Goal: Task Accomplishment & Management: Manage account settings

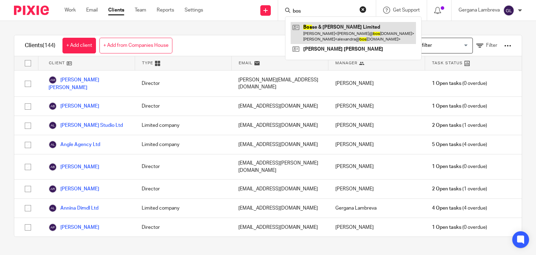
type input "bos"
click at [318, 31] on link at bounding box center [353, 33] width 125 height 22
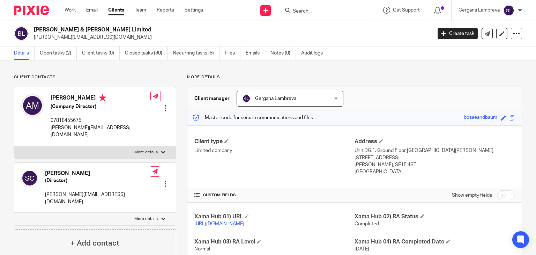
click at [55, 53] on link "Open tasks (2)" at bounding box center [58, 53] width 37 height 14
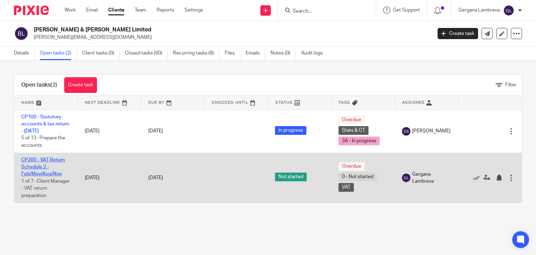
click at [58, 161] on link "CP200 - VAT Return Schedule 2 - Feb/May/Aug/Nov" at bounding box center [43, 166] width 44 height 19
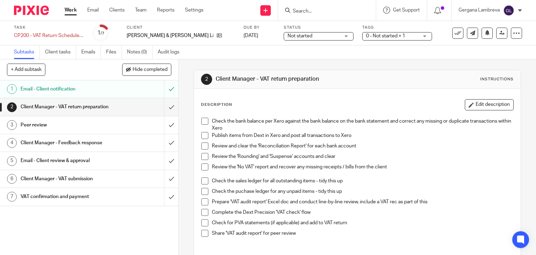
click at [308, 35] on div "Not started Not started" at bounding box center [319, 36] width 70 height 8
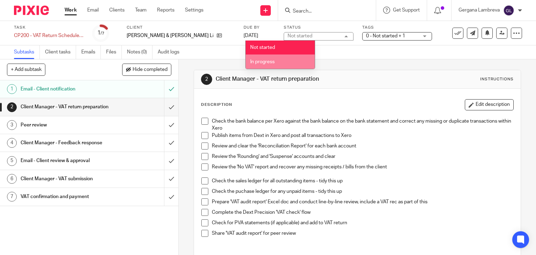
click at [275, 58] on li "In progress" at bounding box center [280, 61] width 69 height 14
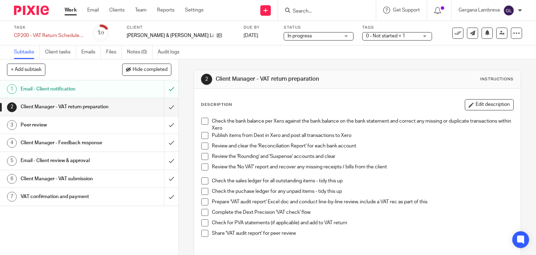
drag, startPoint x: 201, startPoint y: 119, endPoint x: 279, endPoint y: 60, distance: 98.4
click at [201, 119] on span at bounding box center [204, 121] width 7 height 7
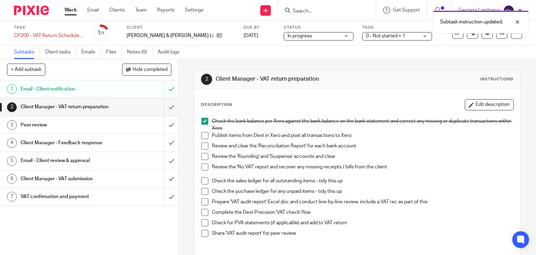
click at [205, 135] on span at bounding box center [204, 135] width 7 height 7
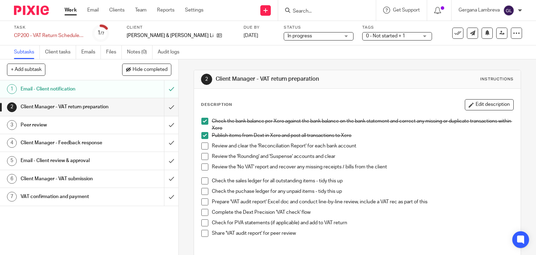
click at [201, 145] on span at bounding box center [204, 145] width 7 height 7
click at [204, 155] on span at bounding box center [204, 156] width 7 height 7
click at [204, 170] on span at bounding box center [204, 166] width 7 height 7
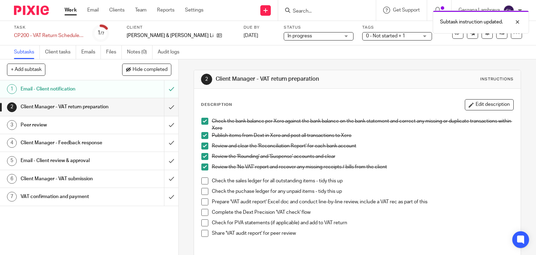
click at [202, 180] on span at bounding box center [204, 180] width 7 height 7
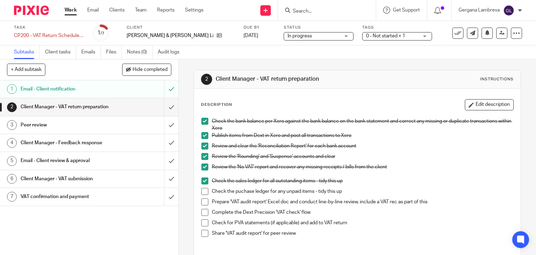
click at [204, 190] on span at bounding box center [204, 191] width 7 height 7
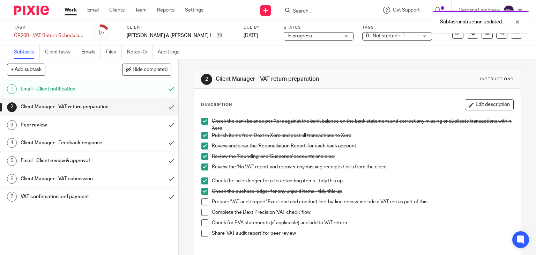
click at [204, 211] on span at bounding box center [204, 212] width 7 height 7
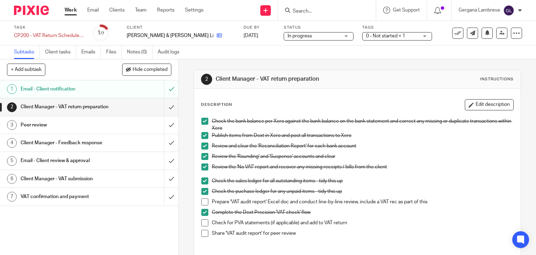
click at [213, 36] on link at bounding box center [217, 35] width 9 height 7
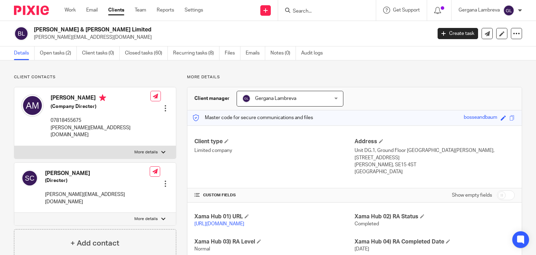
scroll to position [93, 0]
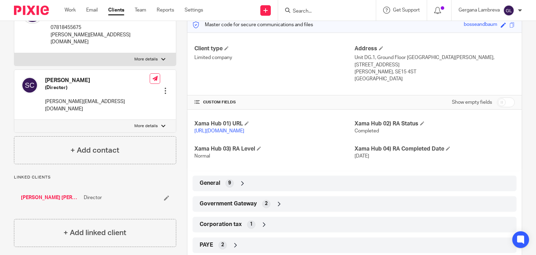
click at [276, 202] on icon at bounding box center [279, 203] width 7 height 7
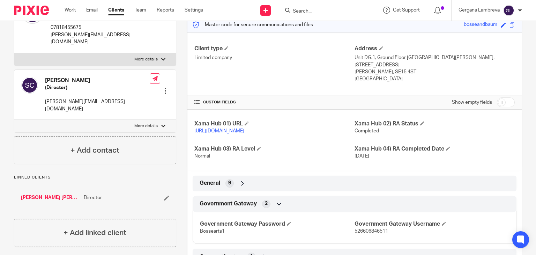
click at [362, 230] on span "526606846511" at bounding box center [372, 231] width 34 height 5
copy span "526606846511"
click at [212, 229] on span "Bossearts1" at bounding box center [212, 231] width 25 height 5
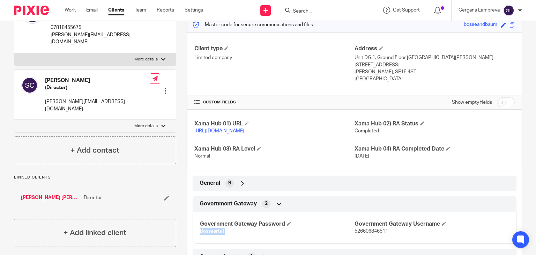
copy span "Bossearts1"
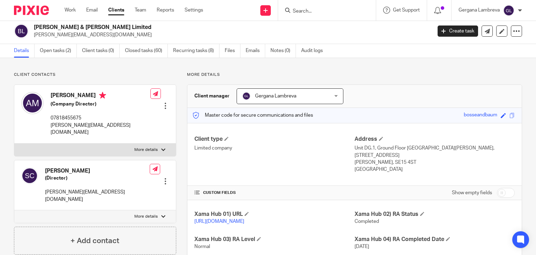
scroll to position [0, 0]
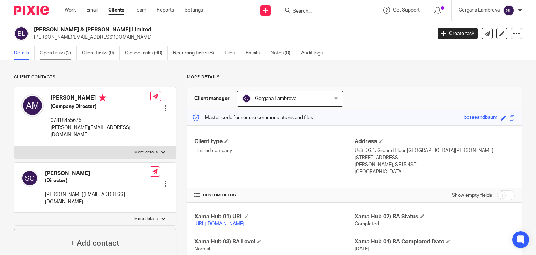
click at [46, 53] on link "Open tasks (2)" at bounding box center [58, 53] width 37 height 14
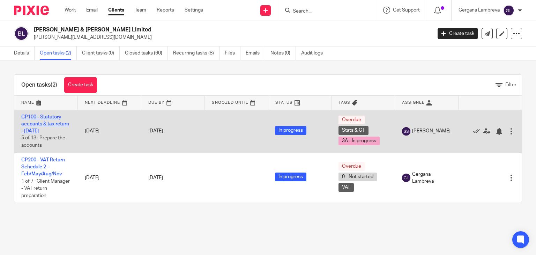
click at [46, 128] on link "CP100 - Statutory accounts & tax return - [DATE]" at bounding box center [45, 124] width 48 height 19
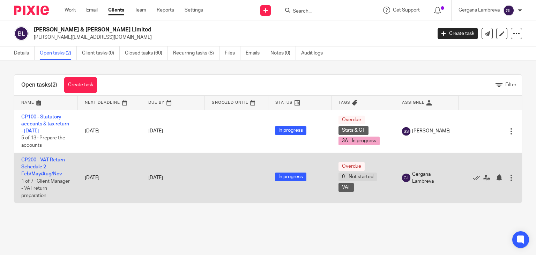
click at [43, 160] on link "CP200 - VAT Return Schedule 2 - Feb/May/Aug/Nov" at bounding box center [43, 166] width 44 height 19
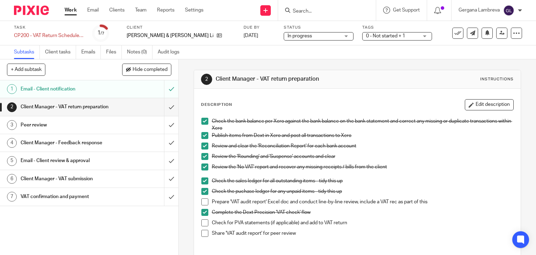
click at [203, 221] on span at bounding box center [204, 222] width 7 height 7
